Goal: Task Accomplishment & Management: Manage account settings

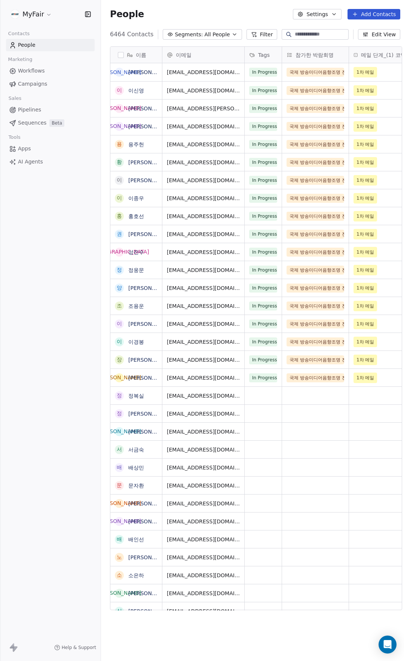
scroll to position [576, 305]
click at [333, 37] on input at bounding box center [321, 34] width 52 height 7
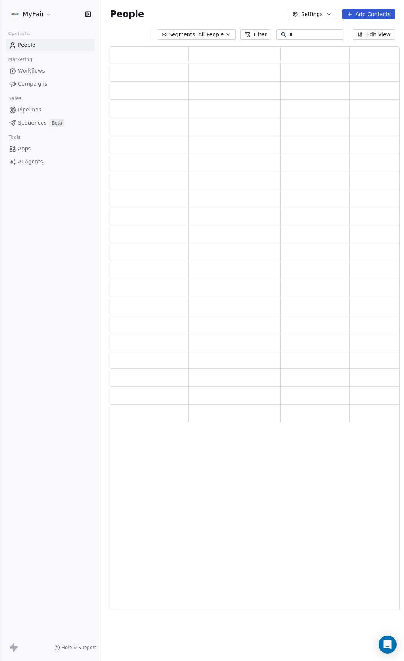
scroll to position [558, 284]
type input "****"
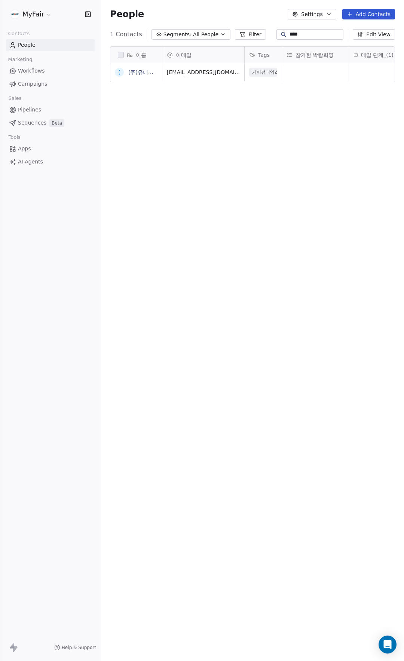
scroll to position [576, 298]
drag, startPoint x: 122, startPoint y: 71, endPoint x: 157, endPoint y: 68, distance: 35.7
click at [0, 0] on button "grid" at bounding box center [0, 0] width 0 height 0
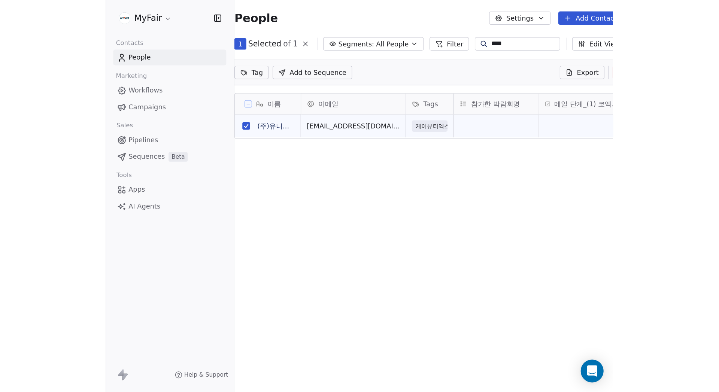
scroll to position [313, 612]
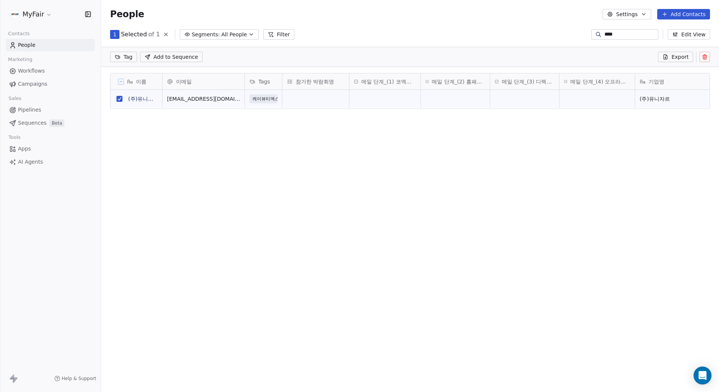
click at [404, 57] on button at bounding box center [704, 57] width 10 height 10
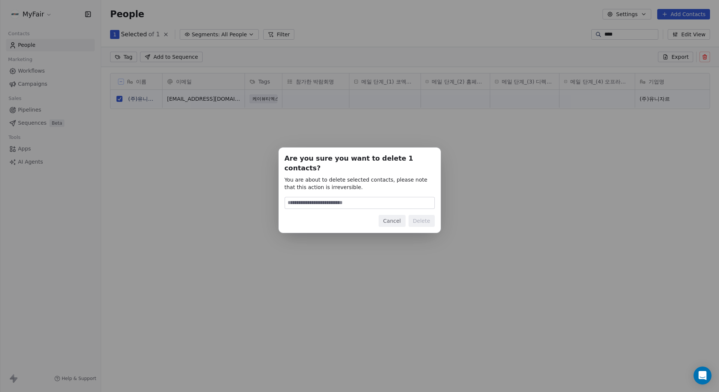
click at [369, 198] on input at bounding box center [359, 202] width 149 height 11
type input "*"
click at [361, 204] on div "Are you sure you want to delete 1 contacts? You are about to delete selected co…" at bounding box center [359, 189] width 150 height 73
click at [365, 197] on input at bounding box center [359, 202] width 149 height 11
type input "******"
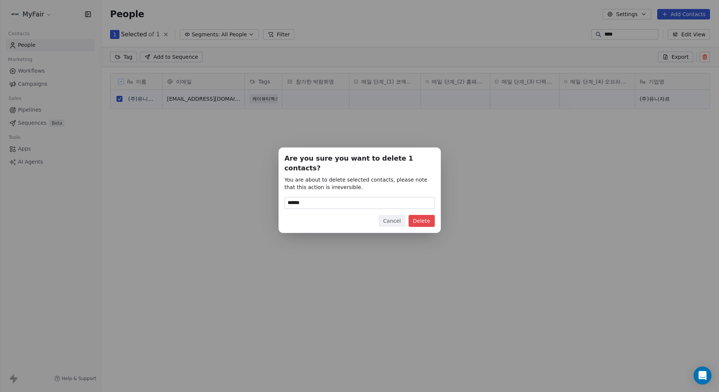
click at [404, 218] on button "Delete" at bounding box center [421, 221] width 26 height 12
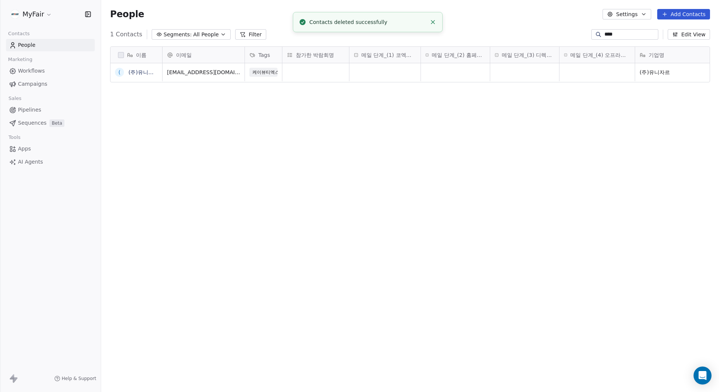
scroll to position [339, 612]
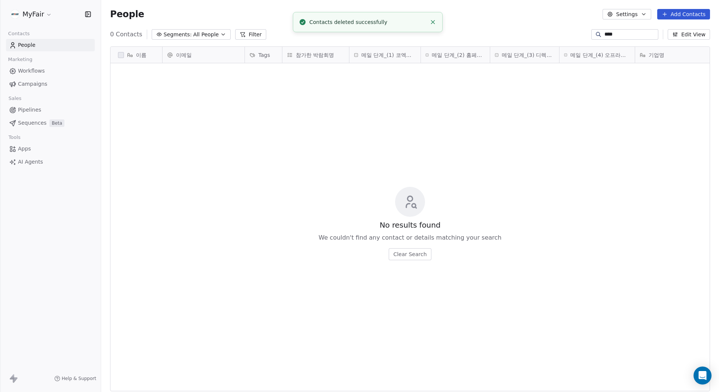
click at [404, 36] on input "****" at bounding box center [630, 34] width 52 height 7
type input "*"
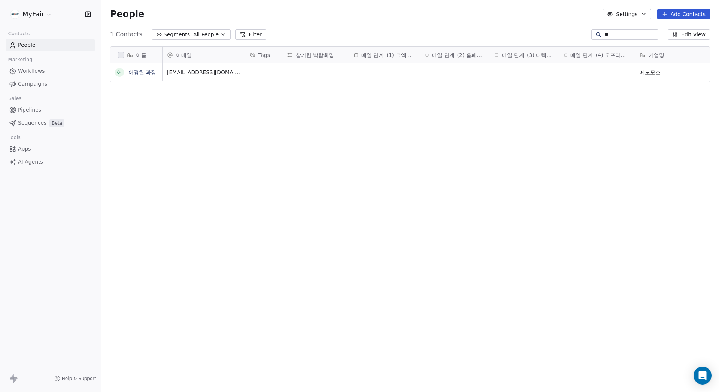
click at [404, 33] on input "**" at bounding box center [630, 34] width 52 height 7
type input "*"
type input "***"
click at [121, 73] on button "grid" at bounding box center [119, 72] width 6 height 6
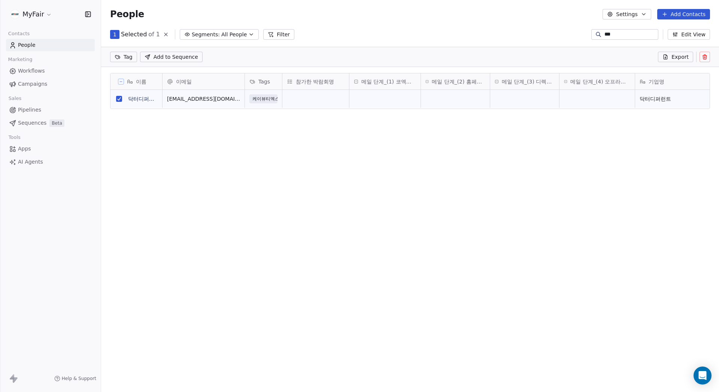
scroll to position [313, 612]
click at [404, 57] on icon at bounding box center [704, 57] width 6 height 6
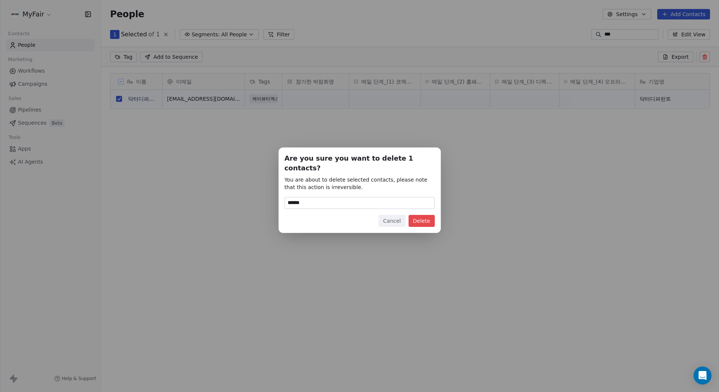
click at [404, 209] on div "Are you sure you want to delete 1 contacts? You are about to delete selected co…" at bounding box center [359, 189] width 150 height 73
click at [404, 216] on button "Delete" at bounding box center [421, 221] width 26 height 12
